Goal: Obtain resource: Download file/media

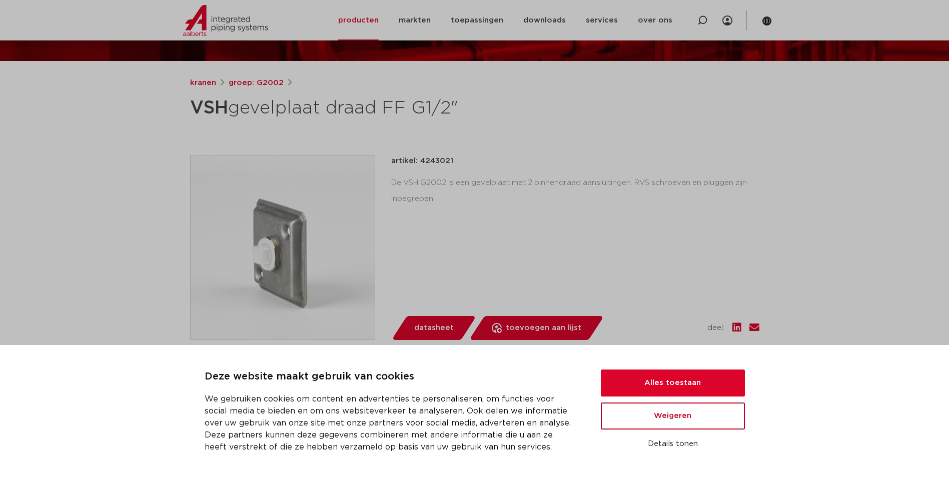
click at [695, 421] on button "Weigeren" at bounding box center [673, 416] width 144 height 27
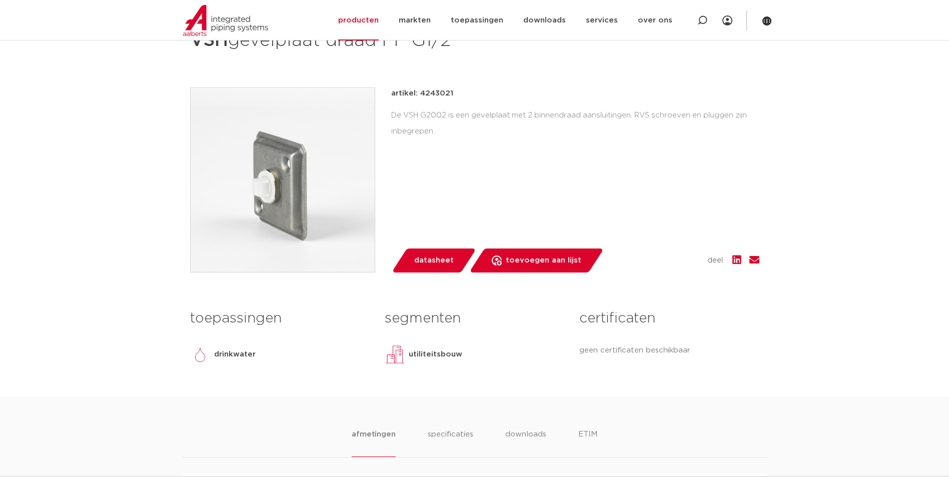
scroll to position [150, 0]
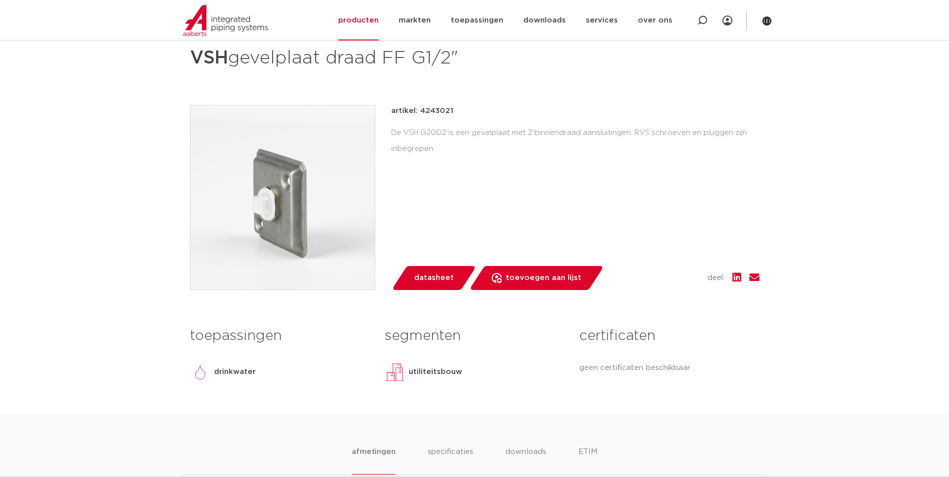
drag, startPoint x: 547, startPoint y: 141, endPoint x: 491, endPoint y: 139, distance: 56.6
click at [491, 139] on div "De VSH G2002 is een gevelplaat met 2 binnendraad aansluitingen. RVS schroeven e…" at bounding box center [575, 141] width 368 height 32
drag, startPoint x: 491, startPoint y: 139, endPoint x: 521, endPoint y: 154, distance: 34.0
click at [521, 154] on div "De VSH G2002 is een gevelplaat met 2 binnendraad aansluitingen. RVS schroeven e…" at bounding box center [575, 141] width 368 height 32
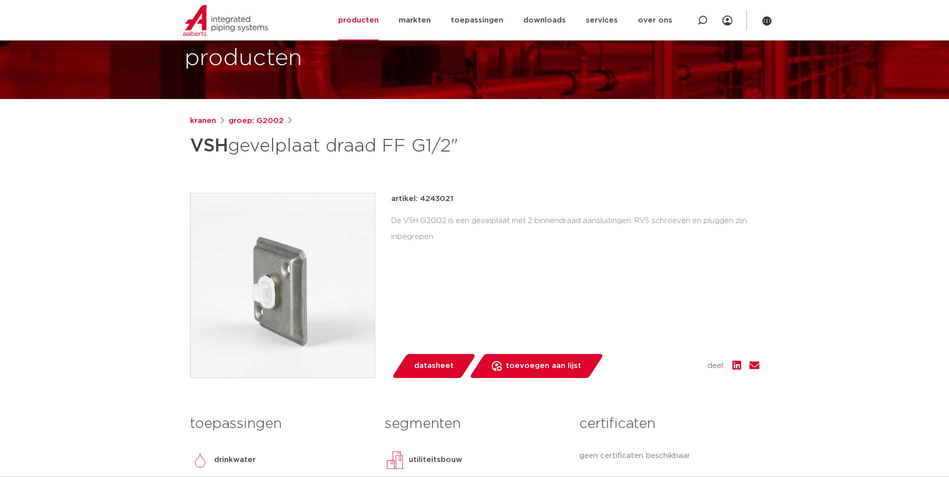
scroll to position [50, 0]
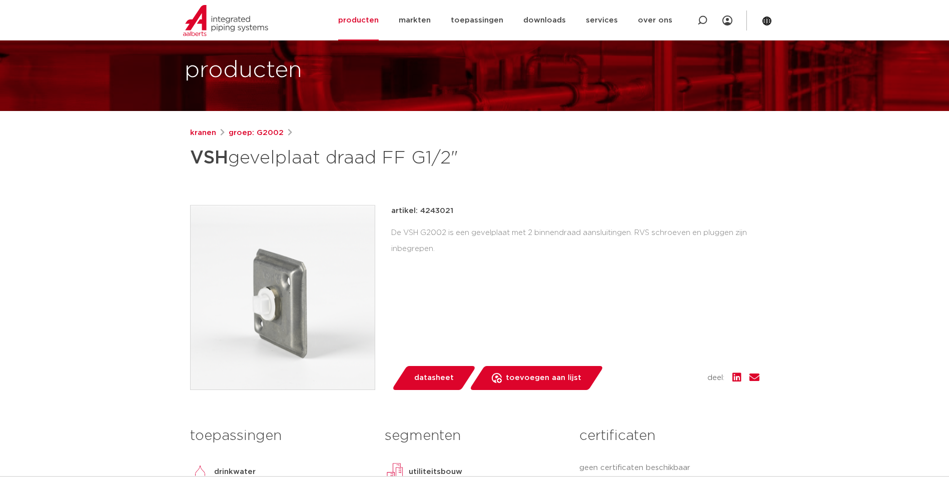
click at [554, 298] on div "artikel: 4243021 De VSH G2002 is een gevelplaat met 2 binnendraad aansluitingen…" at bounding box center [575, 297] width 368 height 185
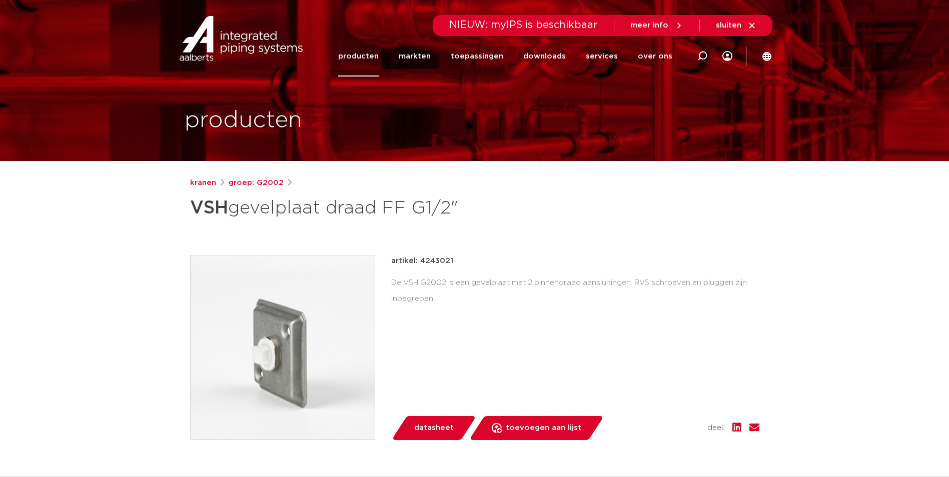
drag, startPoint x: 178, startPoint y: 194, endPoint x: 493, endPoint y: 213, distance: 315.4
click at [494, 213] on h1 "VSH gevelplaat draad FF G1/2"" at bounding box center [378, 208] width 376 height 30
click at [488, 212] on h1 "VSH gevelplaat draad FF G1/2"" at bounding box center [378, 208] width 376 height 30
drag, startPoint x: 479, startPoint y: 213, endPoint x: 163, endPoint y: 217, distance: 315.8
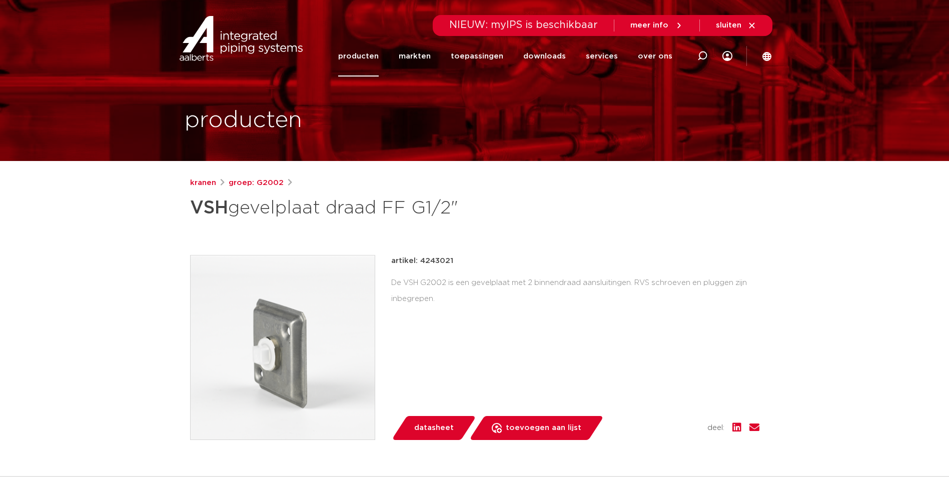
drag, startPoint x: 163, startPoint y: 217, endPoint x: 150, endPoint y: 226, distance: 16.0
drag, startPoint x: 173, startPoint y: 210, endPoint x: 470, endPoint y: 214, distance: 297.3
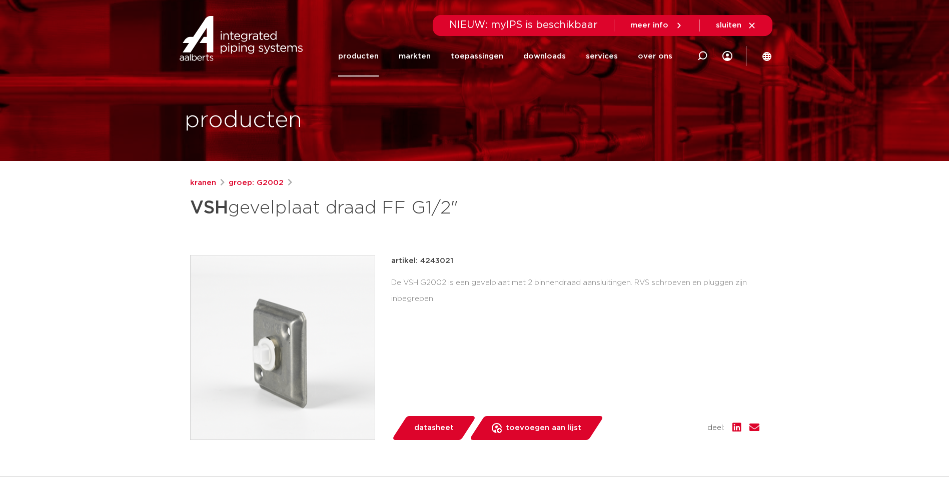
drag, startPoint x: 470, startPoint y: 214, endPoint x: 467, endPoint y: 222, distance: 8.1
click at [467, 222] on h1 "VSH gevelplaat draad FF G1/2"" at bounding box center [378, 208] width 376 height 30
drag, startPoint x: 471, startPoint y: 211, endPoint x: 141, endPoint y: 219, distance: 330.9
drag, startPoint x: 141, startPoint y: 219, endPoint x: 126, endPoint y: 221, distance: 15.1
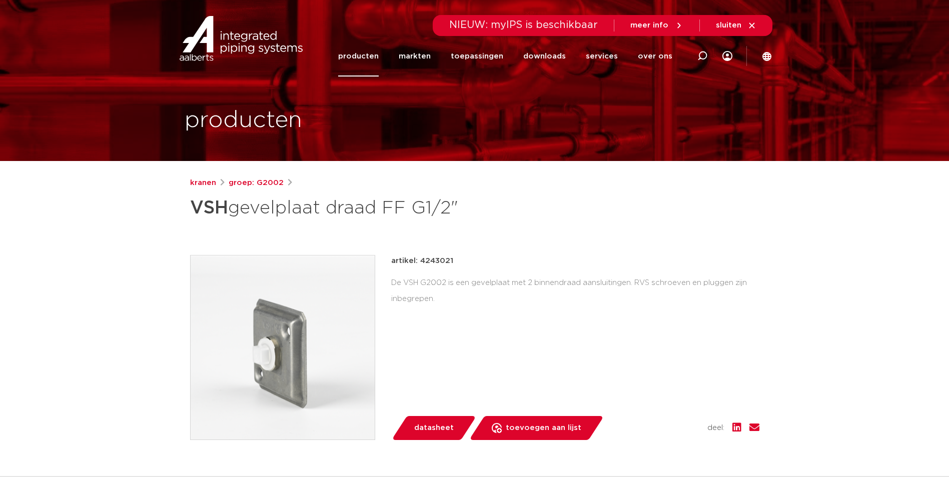
drag, startPoint x: 182, startPoint y: 206, endPoint x: 469, endPoint y: 219, distance: 287.5
click at [469, 219] on div "kranen groep: G2002 VSH gevelplaat draad FF G1/2"" at bounding box center [475, 370] width 586 height 387
click at [466, 222] on h1 "VSH gevelplaat draad FF G1/2"" at bounding box center [378, 208] width 376 height 30
drag, startPoint x: 475, startPoint y: 220, endPoint x: 198, endPoint y: 215, distance: 277.8
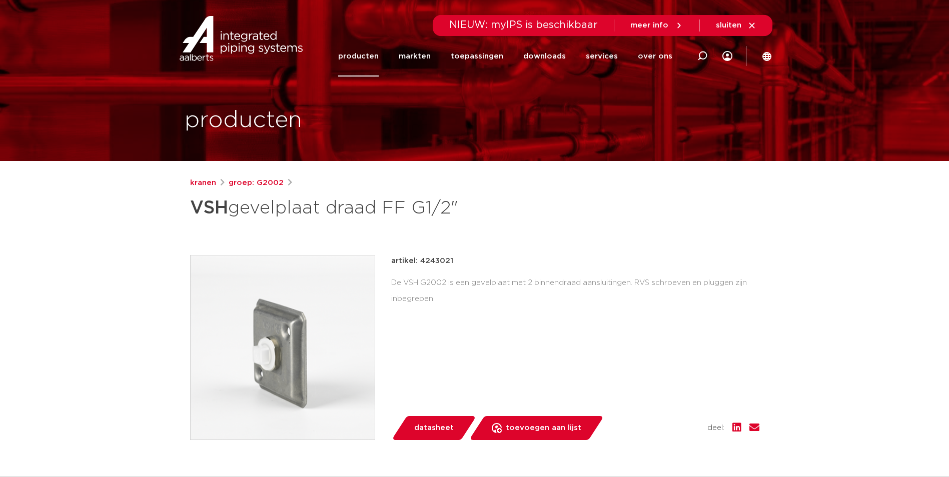
click at [198, 215] on h1 "VSH gevelplaat draad FF G1/2"" at bounding box center [378, 208] width 376 height 30
drag, startPoint x: 198, startPoint y: 215, endPoint x: 191, endPoint y: 216, distance: 6.7
click at [191, 216] on strong "VSH" at bounding box center [209, 208] width 38 height 18
drag, startPoint x: 192, startPoint y: 210, endPoint x: 481, endPoint y: 215, distance: 289.3
click at [481, 215] on h1 "VSH gevelplaat draad FF G1/2"" at bounding box center [378, 208] width 376 height 30
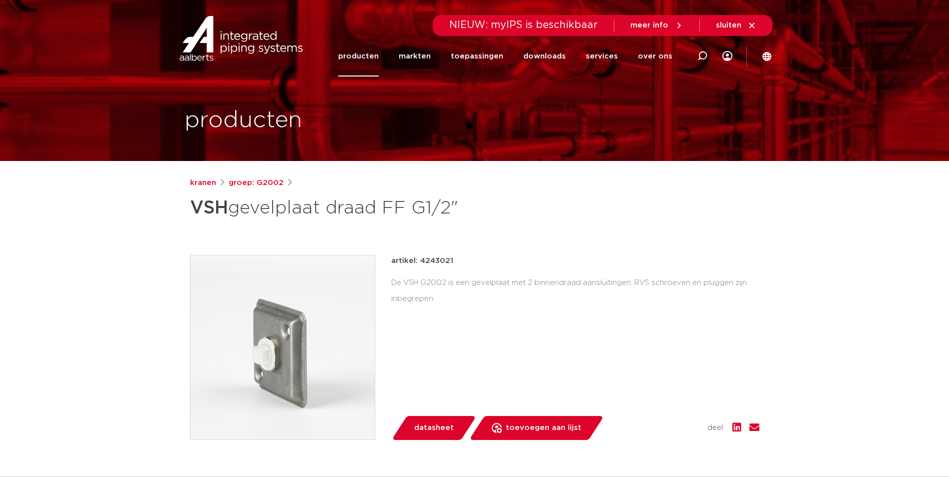
click at [481, 216] on h1 "VSH gevelplaat draad FF G1/2"" at bounding box center [378, 208] width 376 height 30
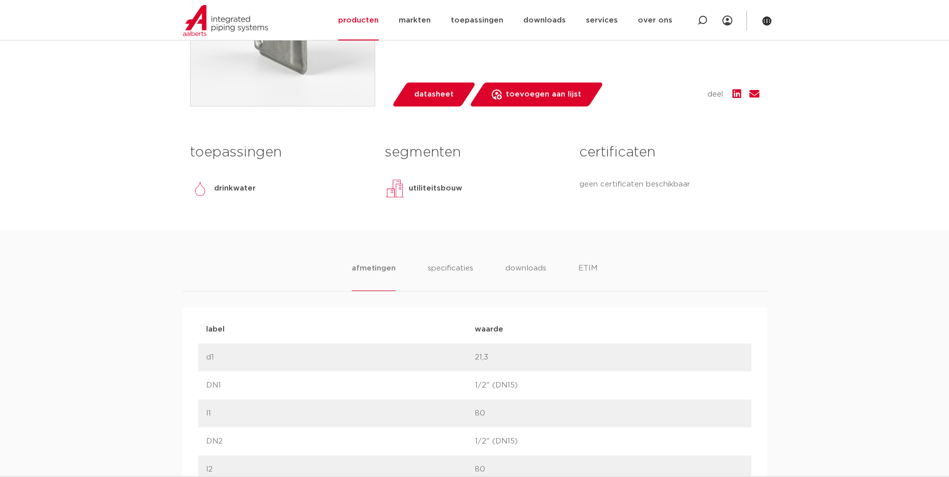
scroll to position [350, 0]
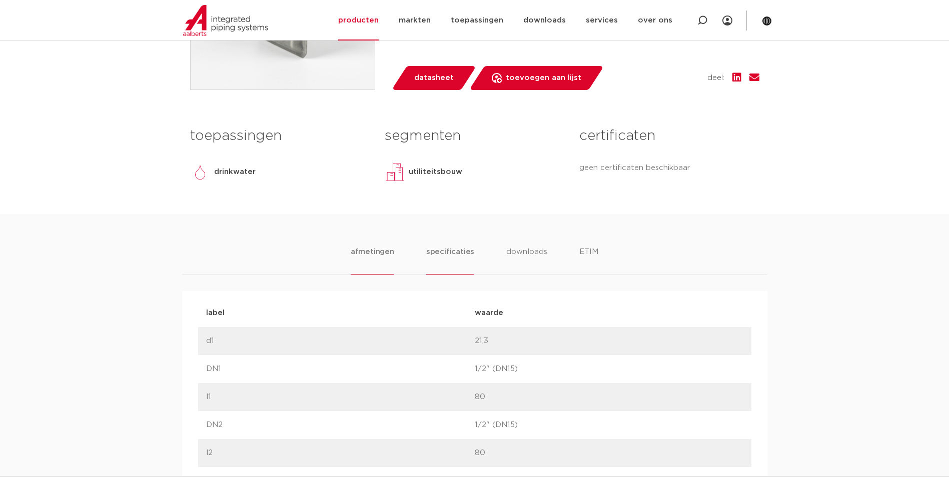
click at [465, 257] on li "specificaties" at bounding box center [450, 260] width 48 height 29
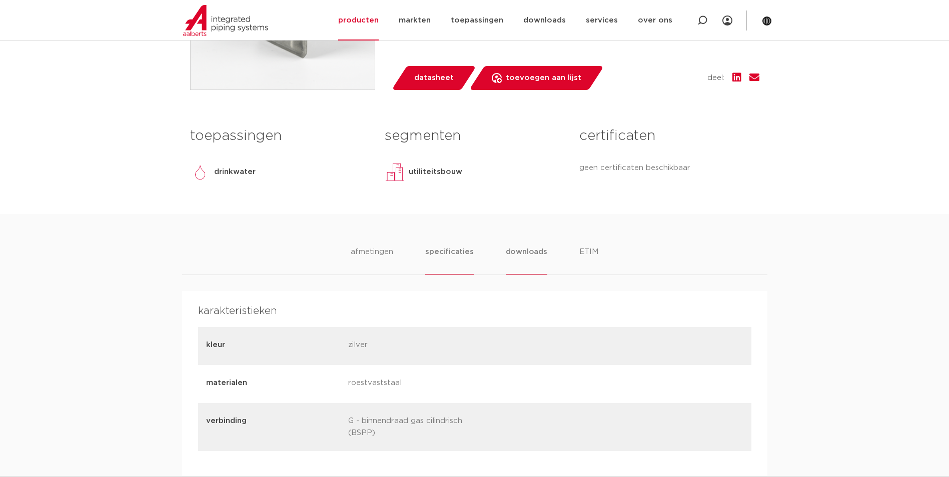
click at [528, 252] on li "downloads" at bounding box center [527, 260] width 42 height 29
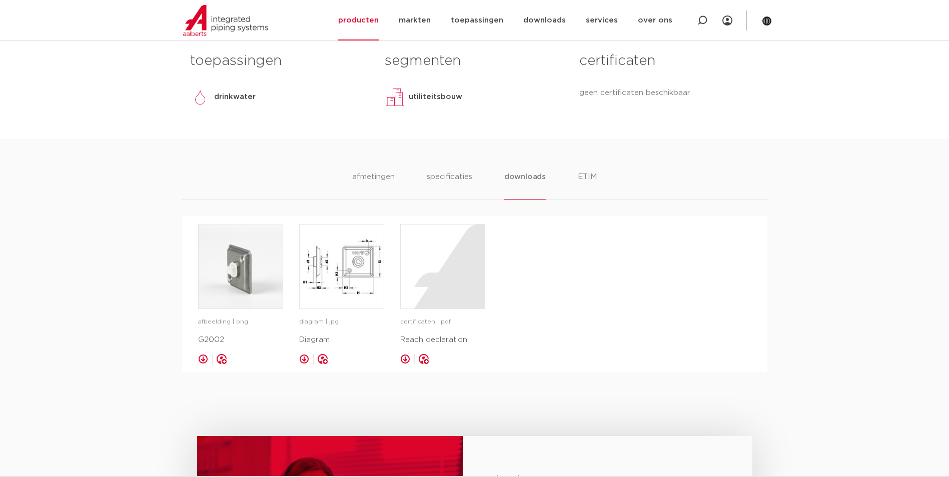
scroll to position [450, 0]
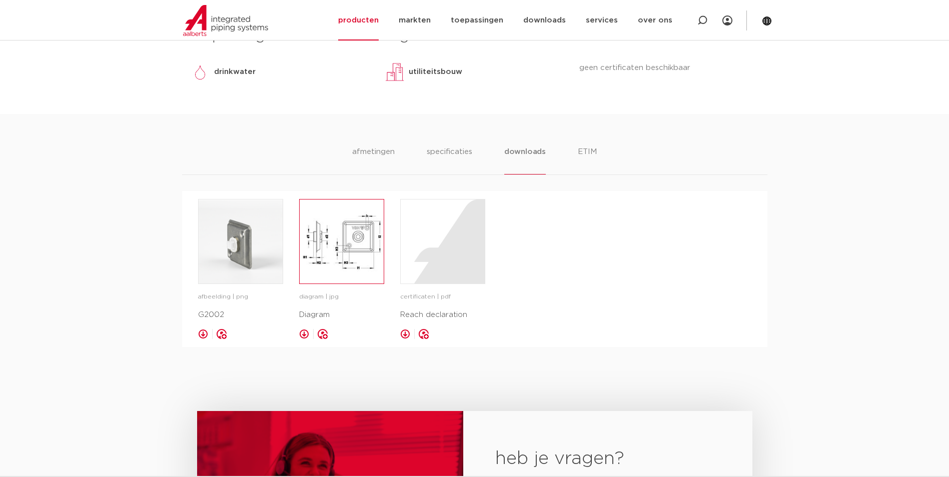
click at [331, 247] on img at bounding box center [342, 242] width 84 height 84
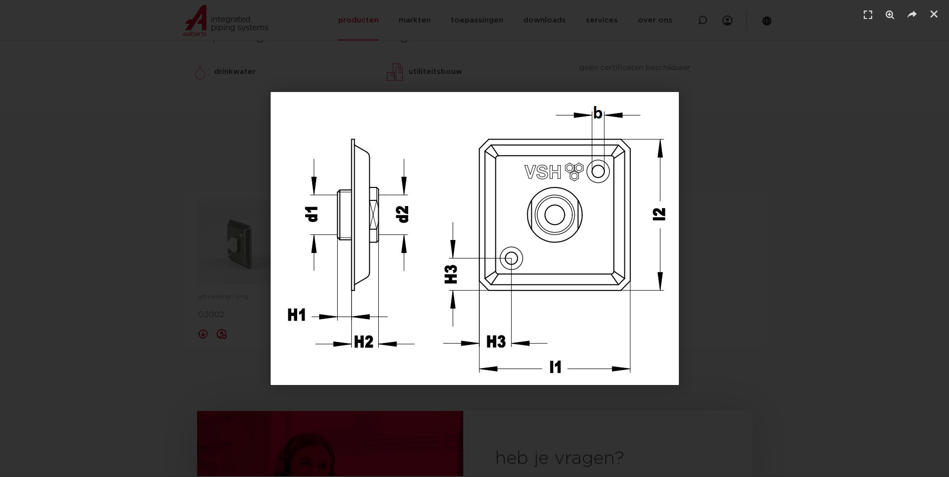
click at [770, 236] on div "1 / 1" at bounding box center [474, 238] width 879 height 407
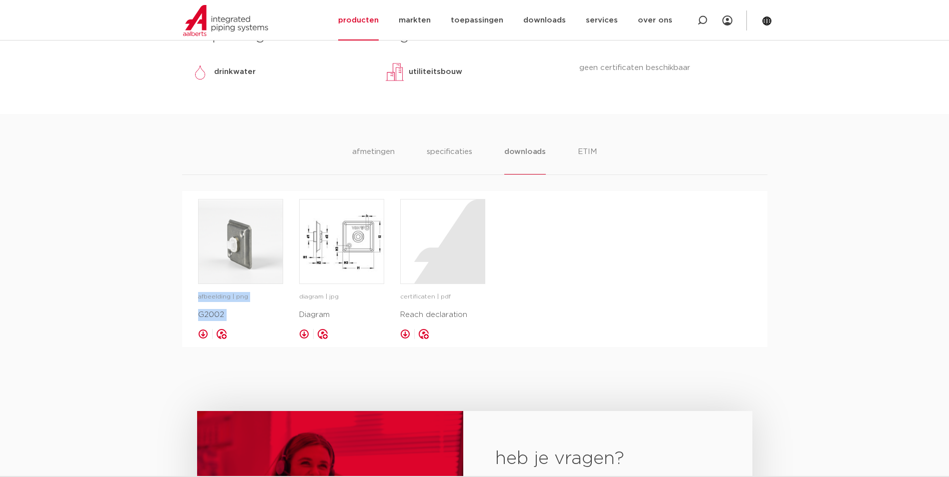
drag, startPoint x: 292, startPoint y: 242, endPoint x: 286, endPoint y: 242, distance: 6.0
click at [286, 242] on div "afbeelding | png G2002 opslaan in my IPS diagram | jpg" at bounding box center [474, 269] width 553 height 140
drag, startPoint x: 286, startPoint y: 242, endPoint x: 264, endPoint y: 292, distance: 54.9
click at [264, 292] on p "afbeelding | png" at bounding box center [240, 297] width 85 height 10
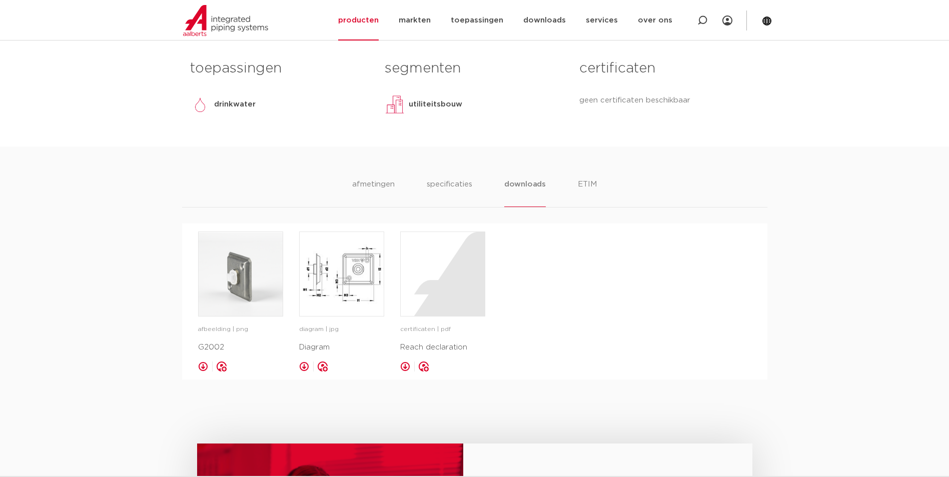
scroll to position [400, 0]
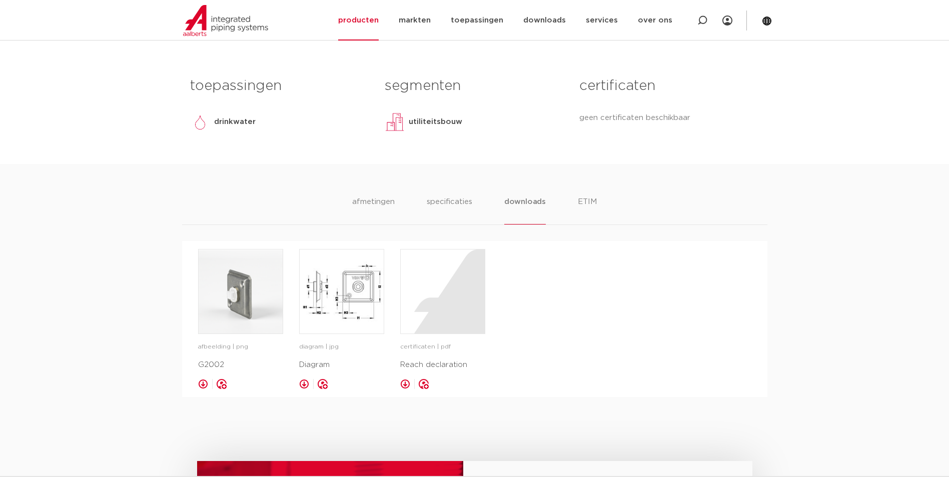
click at [206, 381] on link at bounding box center [203, 384] width 10 height 10
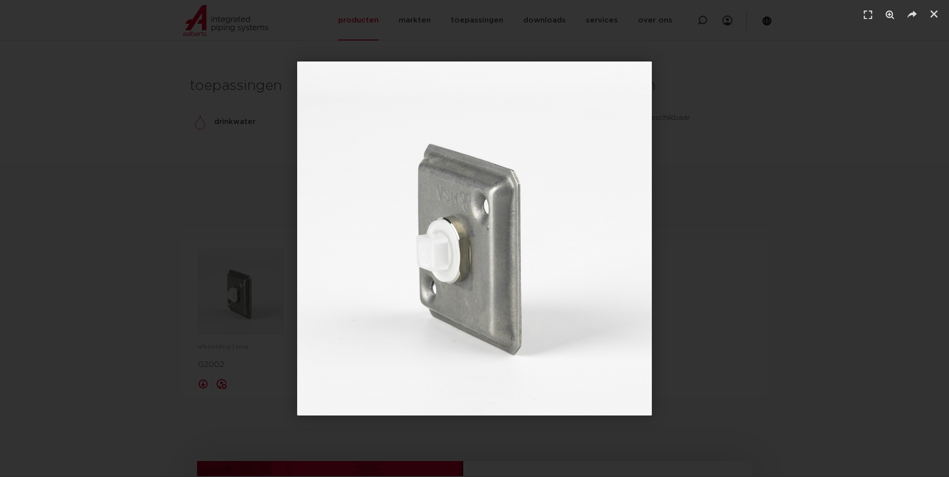
click at [0, 250] on html "Deze website maakt gebruik van cookies We gebruiken cookies om content en adver…" at bounding box center [474, 308] width 949 height 1417
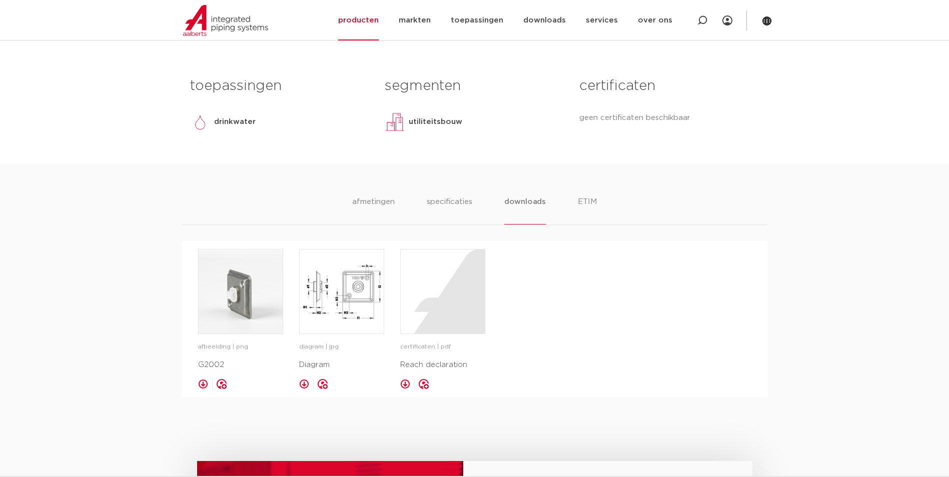
click at [204, 383] on link at bounding box center [203, 384] width 10 height 10
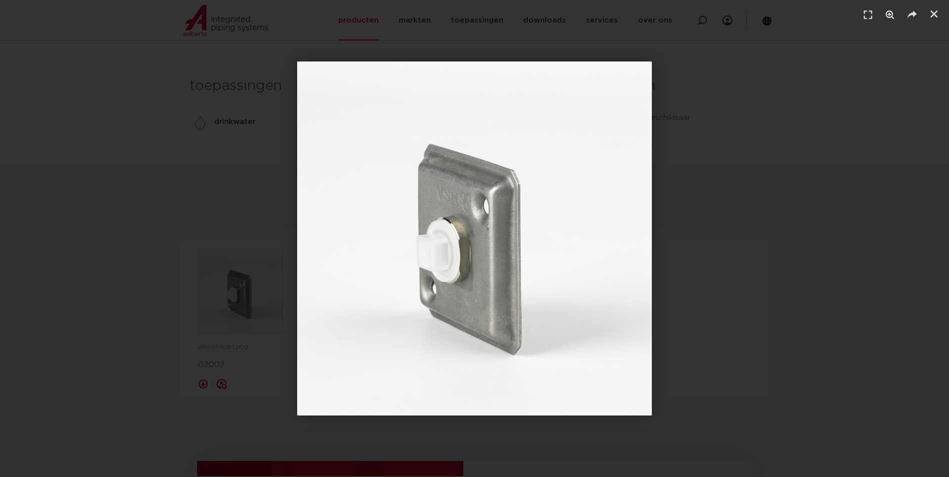
click at [549, 197] on img "1 / 1" at bounding box center [474, 239] width 355 height 354
click at [914, 12] on icon "Delen" at bounding box center [912, 15] width 15 height 15
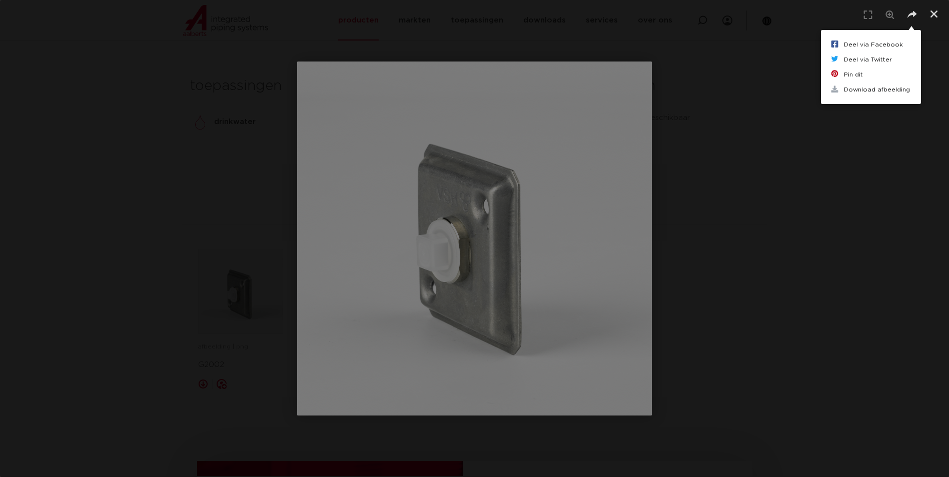
click at [537, 202] on div "Deel via Facebook Deel via Twitter Pin dit Download afbeelding" at bounding box center [474, 238] width 949 height 477
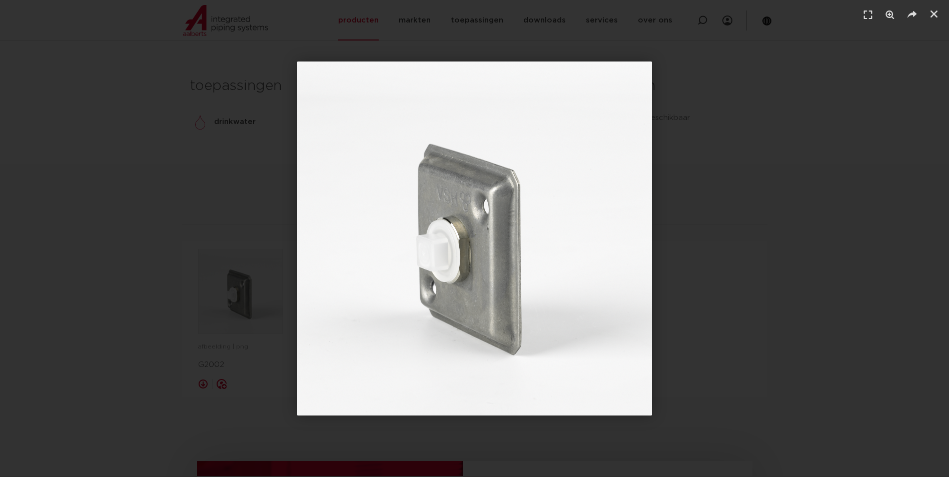
click at [709, 265] on div "1 / 1" at bounding box center [474, 238] width 879 height 407
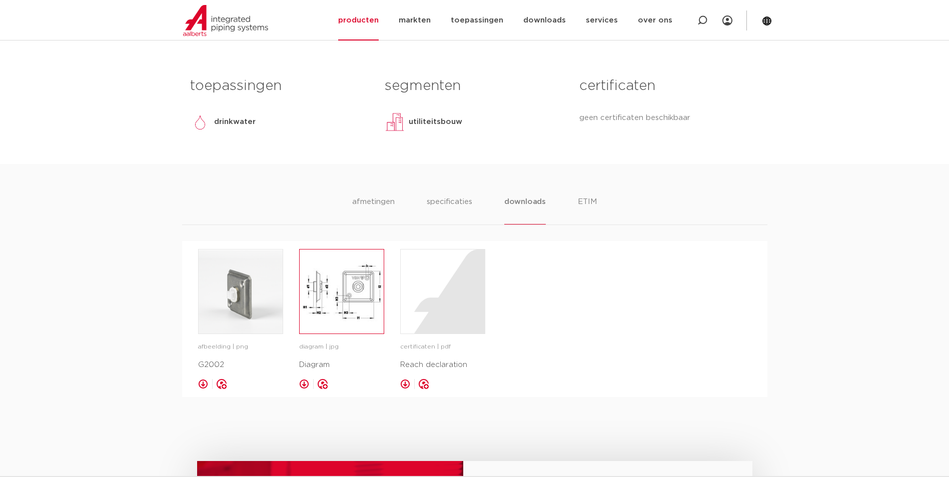
click at [331, 301] on img at bounding box center [342, 292] width 84 height 84
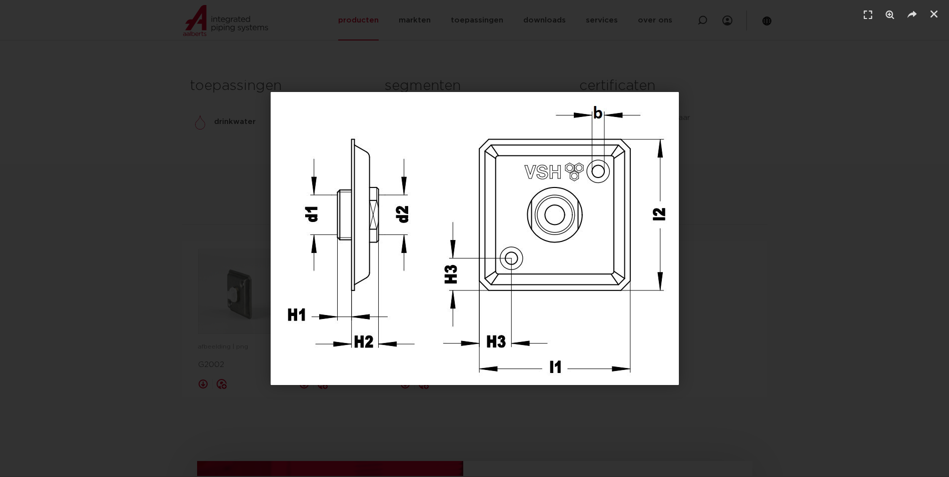
click at [195, 124] on div "1 / 1" at bounding box center [474, 238] width 879 height 407
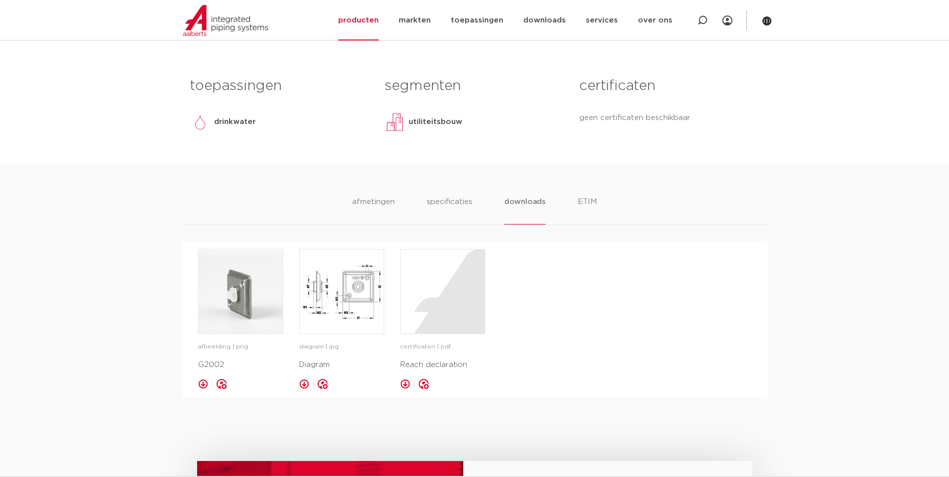
scroll to position [0, 0]
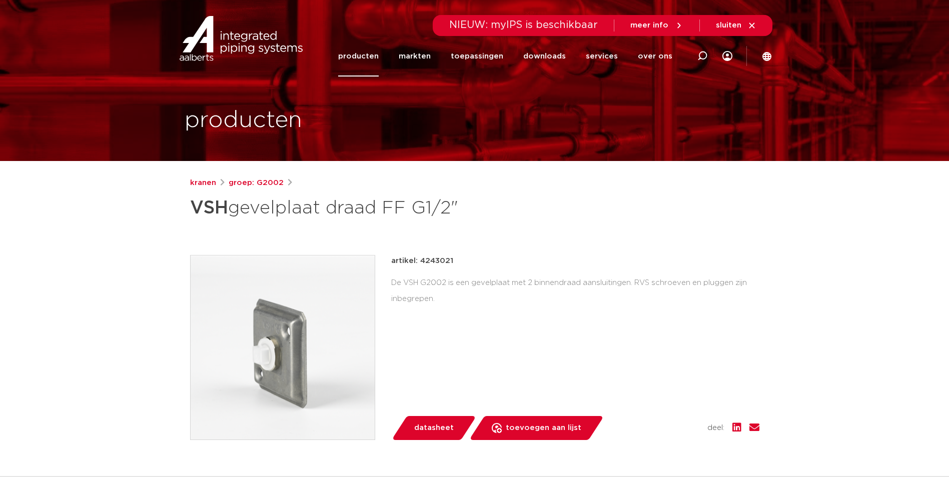
drag, startPoint x: 455, startPoint y: 265, endPoint x: 420, endPoint y: 264, distance: 35.5
click at [420, 264] on div "artikel: 4243021" at bounding box center [575, 261] width 368 height 12
copy p "4243021"
click at [484, 315] on div "artikel: 4243021 De VSH G2002 is een gevelplaat met 2 binnendraad aansluitingen…" at bounding box center [575, 347] width 368 height 185
click at [704, 58] on icon at bounding box center [703, 56] width 10 height 10
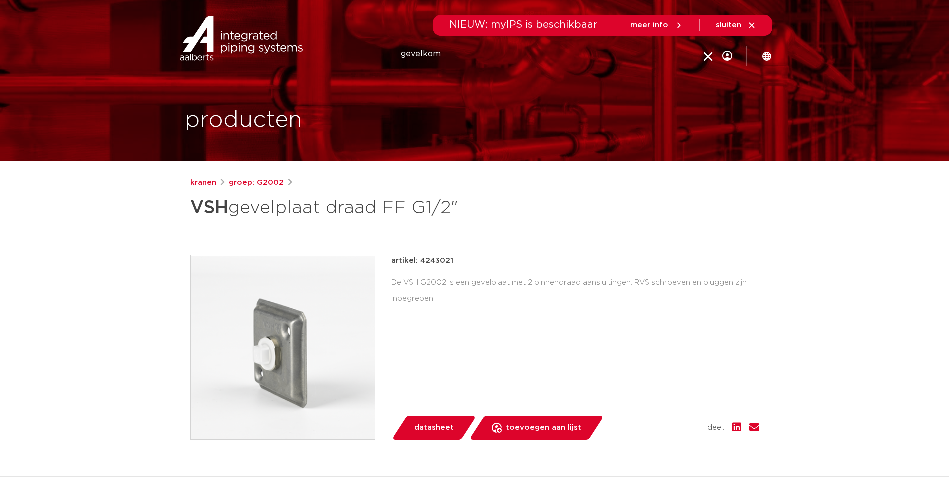
type input "gevelkom"
click button "Zoeken" at bounding box center [0, 0] width 0 height 0
